Goal: Information Seeking & Learning: Find contact information

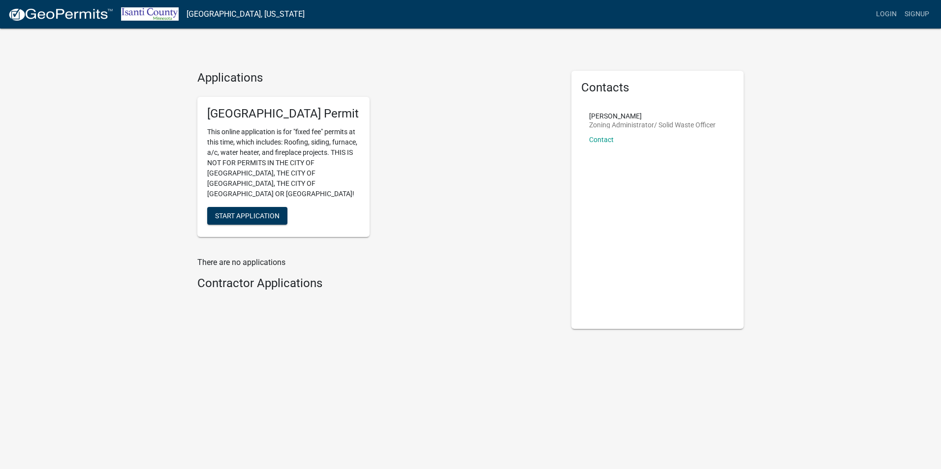
drag, startPoint x: 637, startPoint y: 111, endPoint x: 574, endPoint y: 114, distance: 63.0
click at [574, 114] on div "Contacts [PERSON_NAME] Zoning Administrator/ Solid Waste Officer Contact" at bounding box center [657, 200] width 172 height 258
drag, startPoint x: 574, startPoint y: 114, endPoint x: 643, endPoint y: 146, distance: 76.1
click at [643, 146] on div "[PERSON_NAME] Zoning Administrator/ Solid Waste Officer Contact" at bounding box center [652, 132] width 126 height 38
click at [596, 140] on link "Contact" at bounding box center [601, 140] width 25 height 8
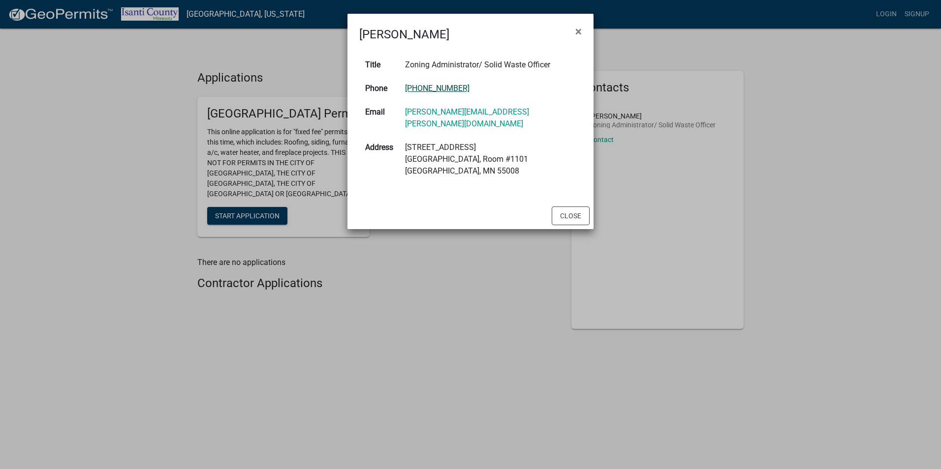
drag, startPoint x: 480, startPoint y: 91, endPoint x: 409, endPoint y: 92, distance: 70.9
click at [409, 92] on td "[PHONE_NUMBER]" at bounding box center [490, 89] width 183 height 24
copy link "[PHONE_NUMBER]"
click at [562, 207] on button "Close" at bounding box center [571, 216] width 38 height 19
